Goal: Check status: Check status

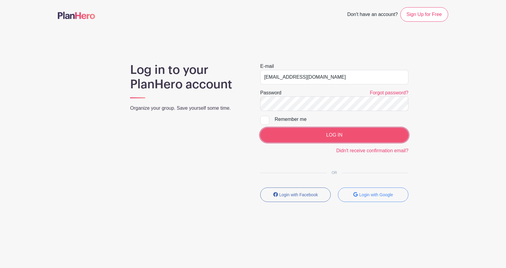
click at [290, 131] on input "LOG IN" at bounding box center [334, 135] width 148 height 14
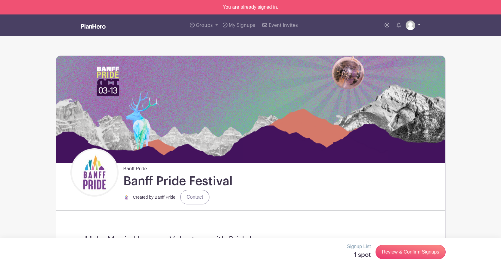
click at [420, 24] on link at bounding box center [413, 25] width 15 height 10
click at [249, 23] on span "My Signups" at bounding box center [242, 25] width 27 height 5
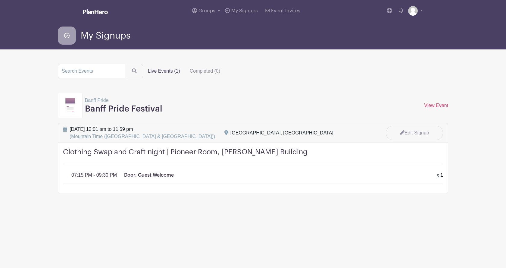
click at [164, 74] on label "Live Events (1)" at bounding box center [164, 71] width 42 height 12
click at [0, 0] on input "Live Events (1)" at bounding box center [0, 0] width 0 height 0
